Goal: Information Seeking & Learning: Check status

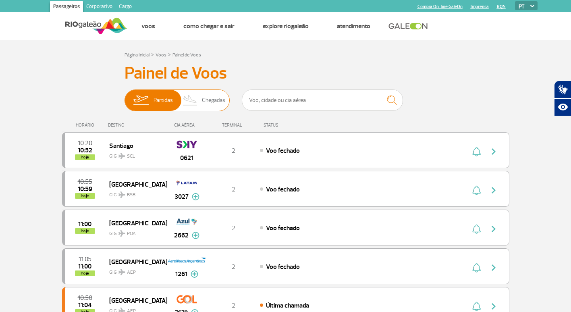
click at [214, 93] on span "Chegadas" at bounding box center [213, 100] width 23 height 21
click at [125, 96] on input "Partidas Chegadas" at bounding box center [125, 96] width 0 height 0
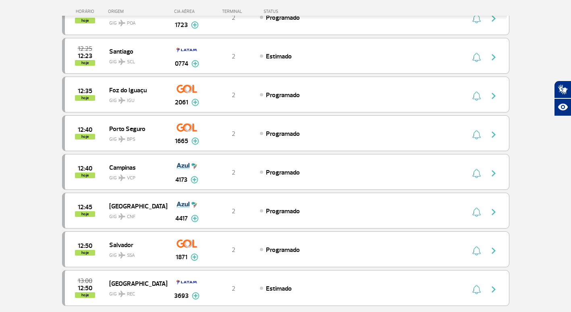
scroll to position [645, 0]
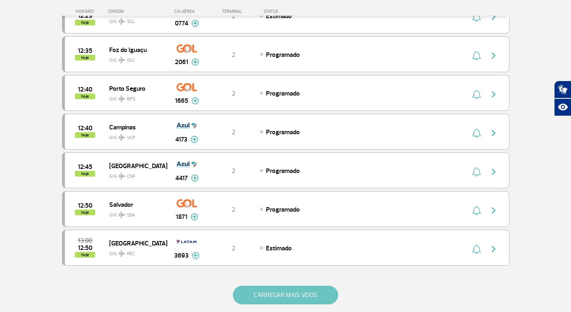
click at [258, 300] on button "CARREGAR MAIS VOOS" at bounding box center [285, 295] width 105 height 19
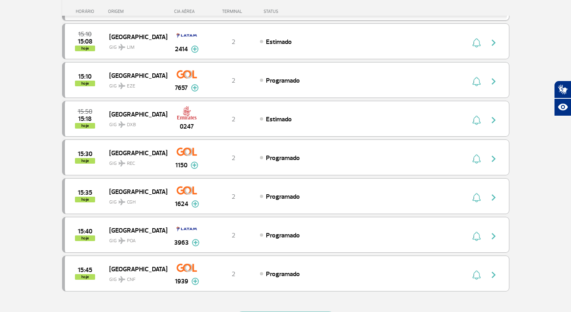
scroll to position [1411, 0]
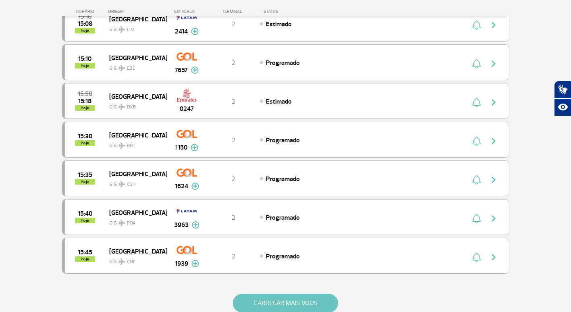
click at [256, 300] on button "CARREGAR MAIS VOOS" at bounding box center [285, 303] width 105 height 19
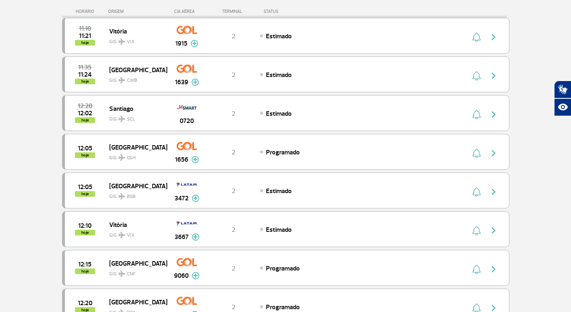
scroll to position [322, 0]
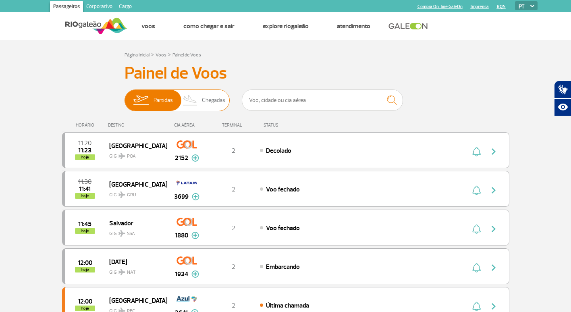
click at [216, 101] on span "Chegadas" at bounding box center [213, 100] width 23 height 21
click at [125, 96] on input "Partidas Chegadas" at bounding box center [125, 96] width 0 height 0
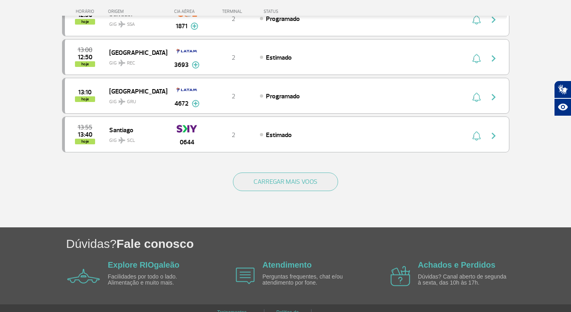
scroll to position [766, 0]
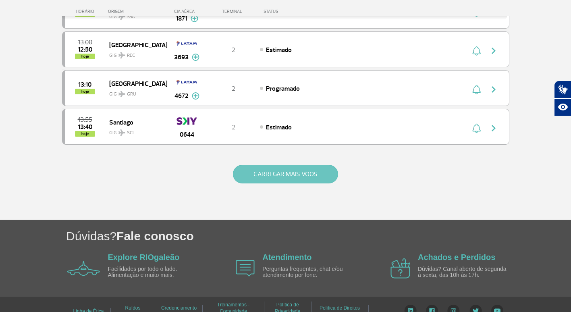
click at [260, 175] on button "CARREGAR MAIS VOOS" at bounding box center [285, 174] width 105 height 19
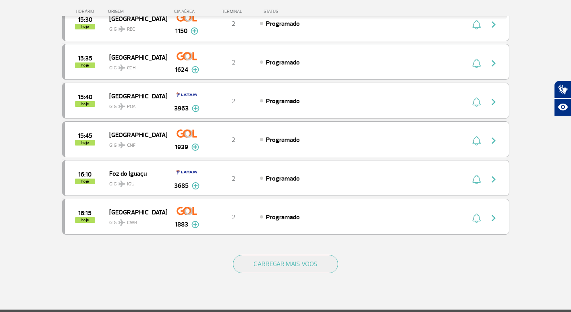
scroll to position [1451, 0]
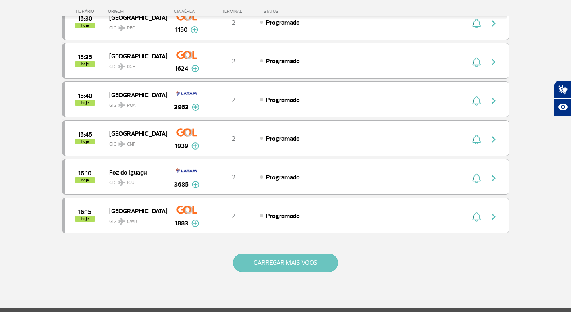
click at [281, 262] on button "CARREGAR MAIS VOOS" at bounding box center [285, 263] width 105 height 19
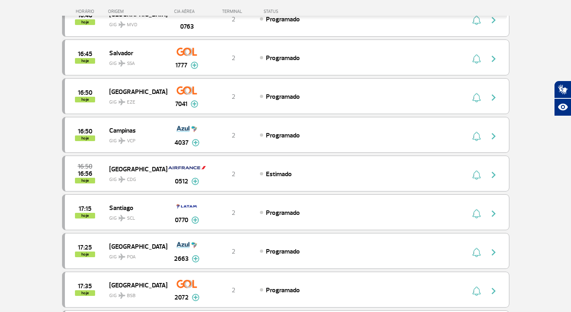
scroll to position [1733, 0]
